Goal: Task Accomplishment & Management: Manage account settings

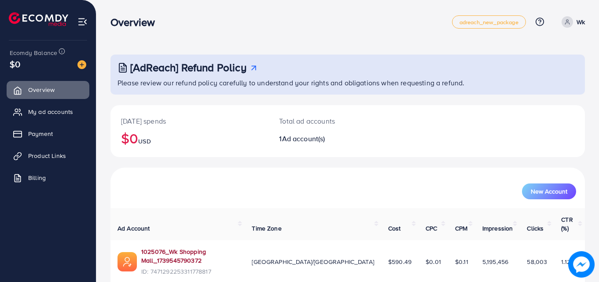
click at [163, 247] on link "1025076_Wk Shopping Mall_1739545790372" at bounding box center [189, 256] width 96 height 18
click at [61, 108] on span "My ad accounts" at bounding box center [52, 111] width 45 height 9
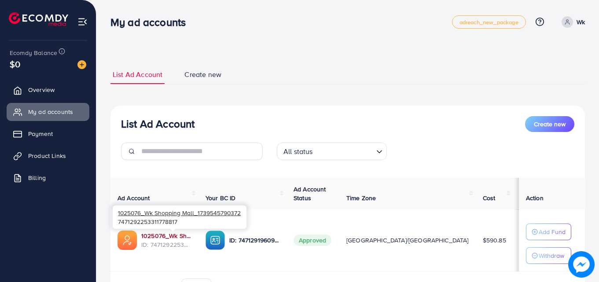
click at [176, 236] on link "1025076_Wk Shopping Mall_1739545790372" at bounding box center [166, 236] width 50 height 9
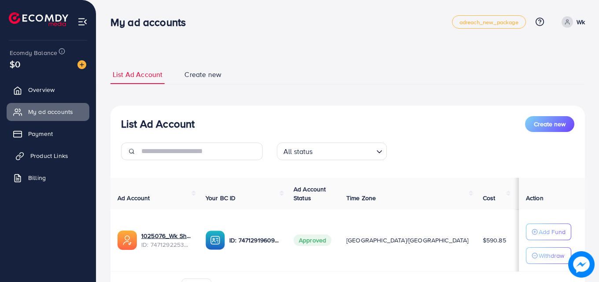
click at [51, 156] on span "Product Links" at bounding box center [49, 155] width 38 height 9
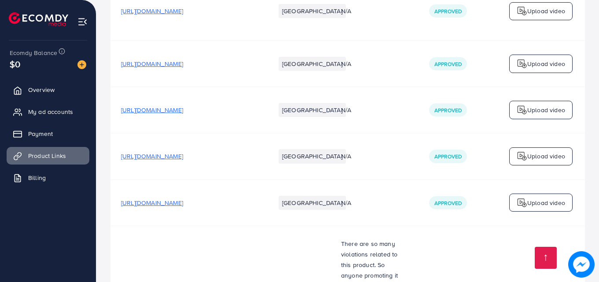
scroll to position [1425, 0]
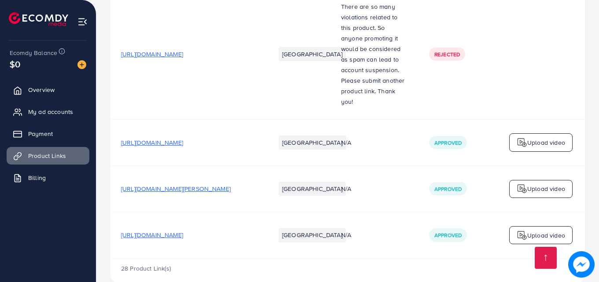
click at [224, 184] on span "[URL][DOMAIN_NAME][PERSON_NAME]" at bounding box center [176, 188] width 110 height 9
